Goal: Navigation & Orientation: Understand site structure

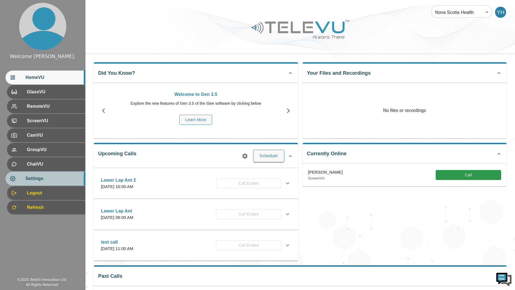
click at [35, 175] on div "Settings" at bounding box center [46, 178] width 80 height 14
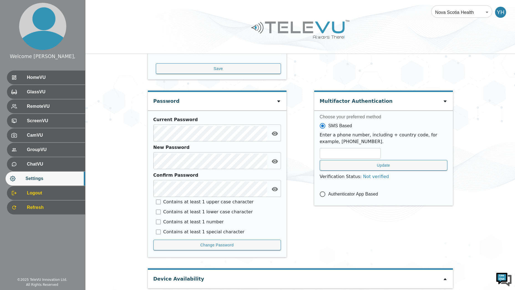
scroll to position [202, 0]
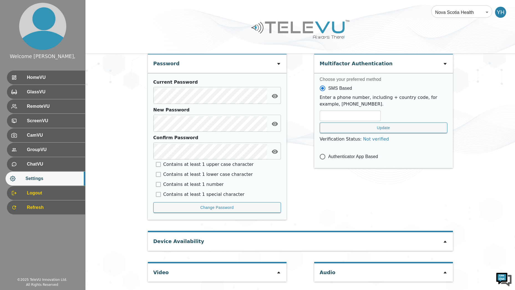
click at [212, 240] on div "Device Availability" at bounding box center [300, 241] width 305 height 18
click at [445, 242] on icon at bounding box center [445, 242] width 3 height 2
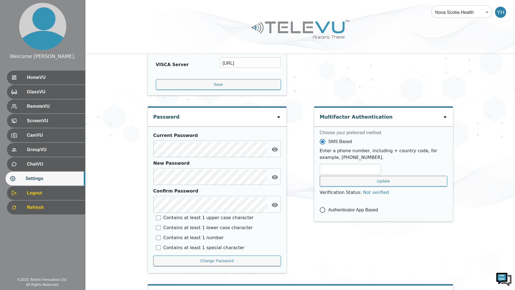
scroll to position [0, 0]
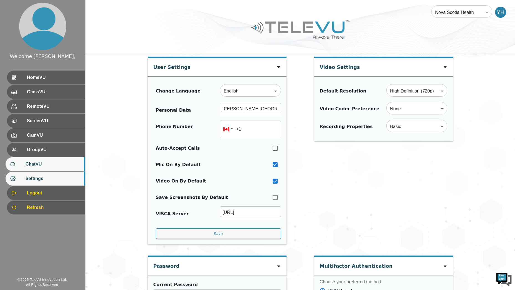
click at [63, 164] on span "ChatVU" at bounding box center [53, 164] width 55 height 7
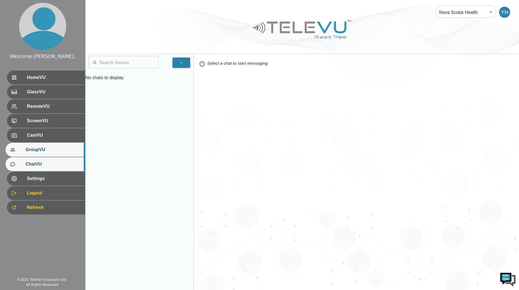
click at [66, 152] on span "GroupVU" at bounding box center [53, 149] width 55 height 7
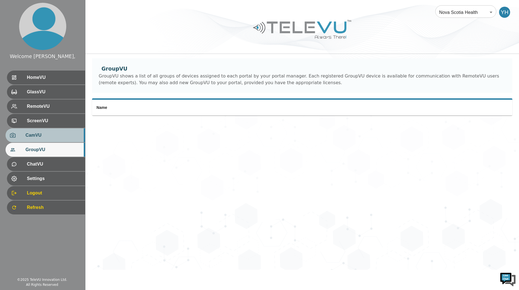
click at [68, 136] on span "CamVU" at bounding box center [53, 135] width 55 height 7
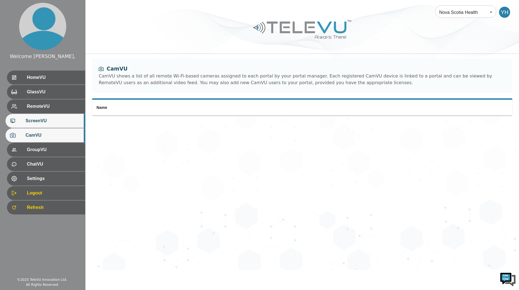
click at [67, 122] on span "ScreenVU" at bounding box center [53, 120] width 55 height 7
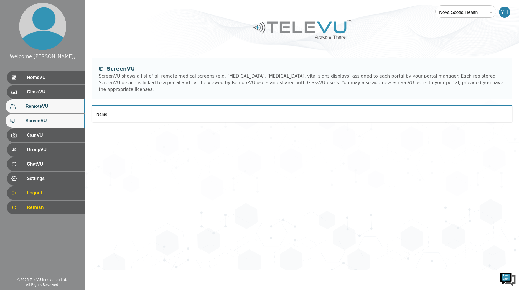
click at [65, 104] on span "RemoteVU" at bounding box center [53, 106] width 55 height 7
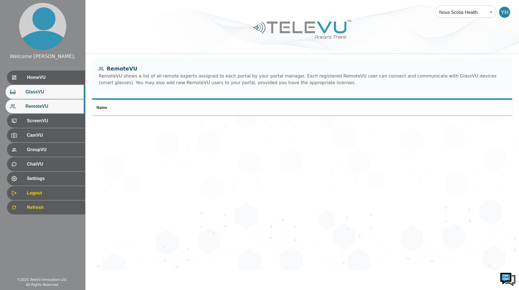
click at [65, 91] on span "GlassVU" at bounding box center [53, 92] width 55 height 7
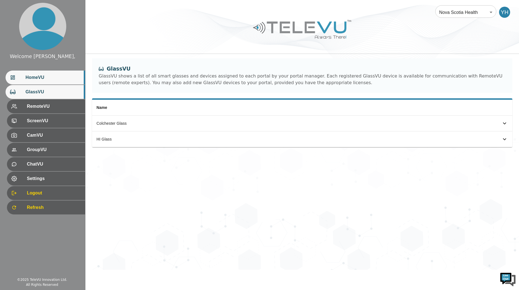
click at [66, 79] on span "HomeVU" at bounding box center [53, 77] width 55 height 7
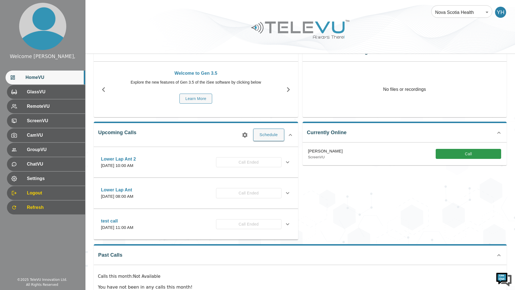
scroll to position [48, 0]
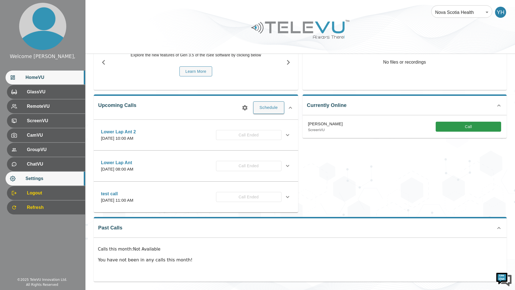
click at [67, 175] on div "Settings" at bounding box center [46, 178] width 80 height 14
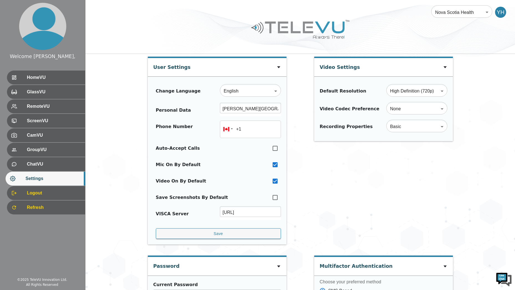
click at [333, 69] on div "Video Settings" at bounding box center [340, 66] width 40 height 16
drag, startPoint x: 333, startPoint y: 69, endPoint x: 371, endPoint y: 192, distance: 128.8
click at [371, 192] on div "Video Settings Default Resolution High Definition (720p) HD ​ Video Codec Prefe…" at bounding box center [383, 153] width 139 height 193
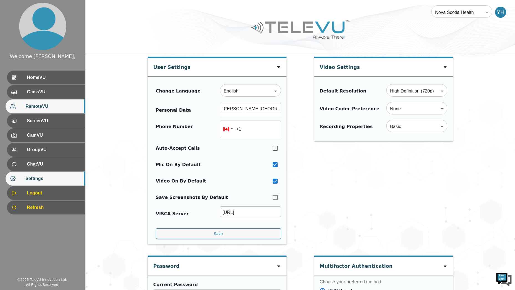
click at [39, 113] on div "RemoteVU" at bounding box center [46, 106] width 80 height 14
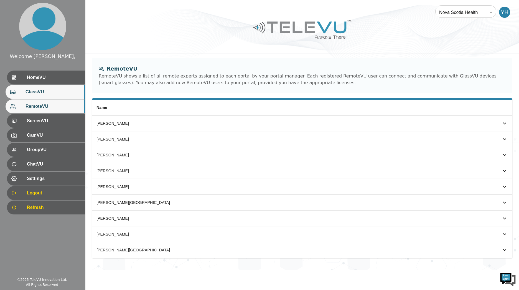
click at [52, 89] on span "GlassVU" at bounding box center [53, 92] width 55 height 7
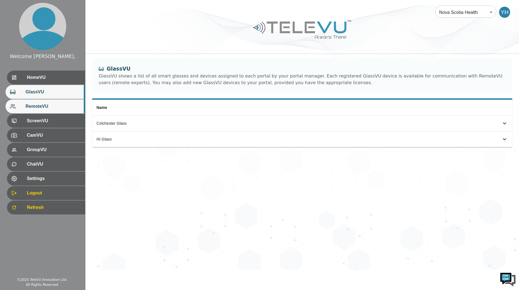
click at [54, 101] on div "RemoteVU" at bounding box center [46, 106] width 80 height 14
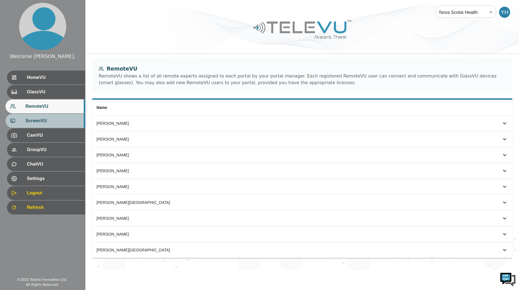
click at [51, 117] on div "ScreenVU" at bounding box center [46, 121] width 80 height 14
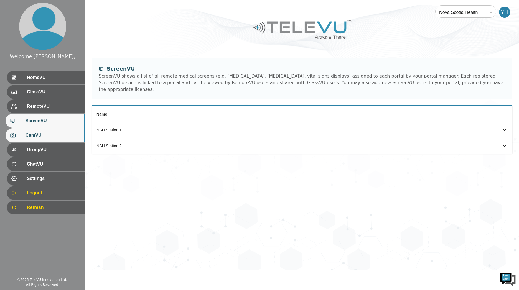
click at [51, 132] on span "CamVU" at bounding box center [53, 135] width 55 height 7
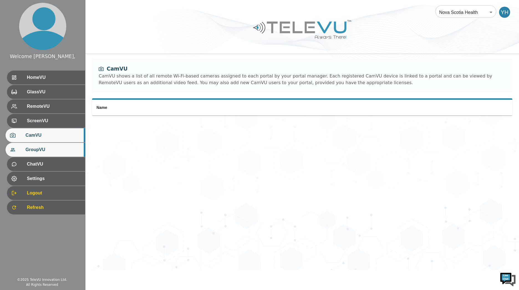
click at [52, 148] on span "GroupVU" at bounding box center [53, 149] width 55 height 7
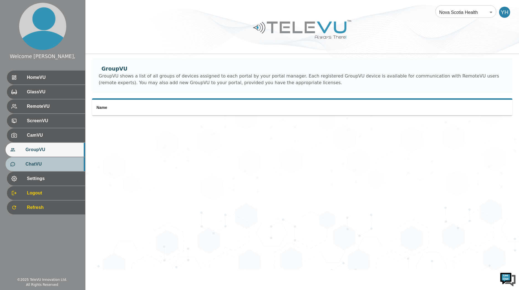
click at [53, 158] on div "ChatVU" at bounding box center [46, 164] width 80 height 14
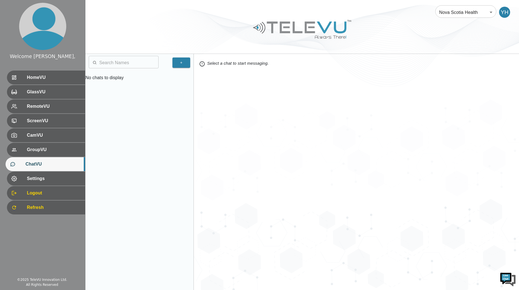
click at [53, 168] on div "ChatVU" at bounding box center [46, 164] width 80 height 14
click at [53, 174] on div "Settings" at bounding box center [46, 178] width 80 height 14
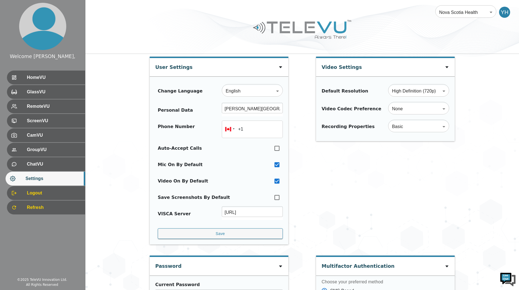
click at [482, 15] on body "Welcome Yassin, HomeVU GlassVU RemoteVU ScreenVU CamVU GroupVU ChatVU Settings …" at bounding box center [259, 246] width 519 height 492
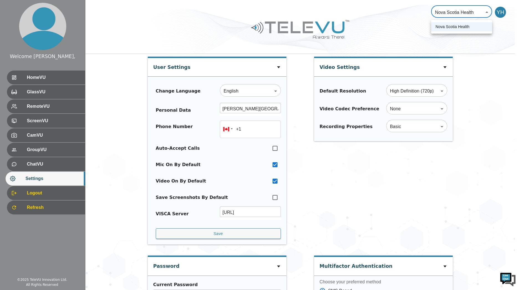
click at [502, 12] on div at bounding box center [259, 145] width 519 height 290
